Goal: Task Accomplishment & Management: Manage account settings

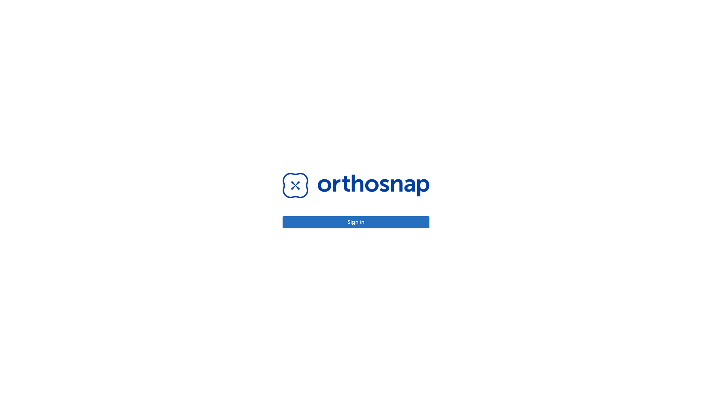
click at [356, 222] on button "Sign in" at bounding box center [356, 222] width 147 height 12
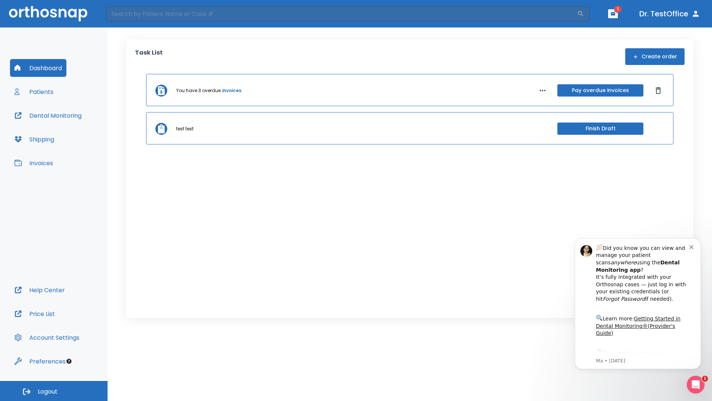
click at [54, 391] on span "Logout" at bounding box center [48, 391] width 20 height 8
